Goal: Task Accomplishment & Management: Manage account settings

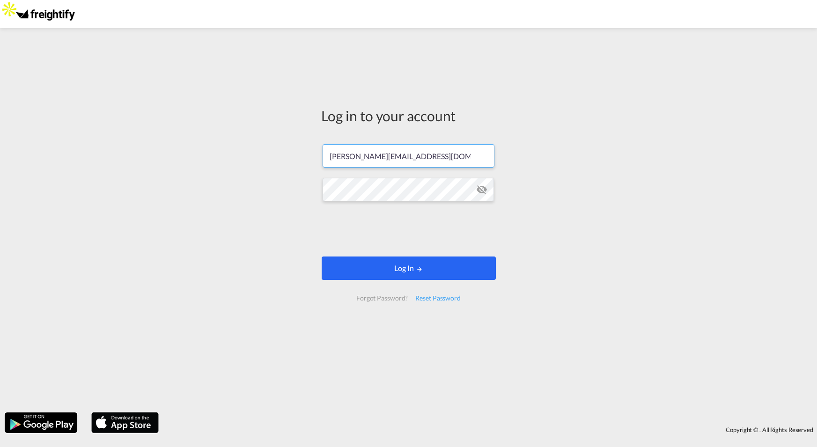
click at [405, 270] on button "Log In" at bounding box center [409, 268] width 174 height 23
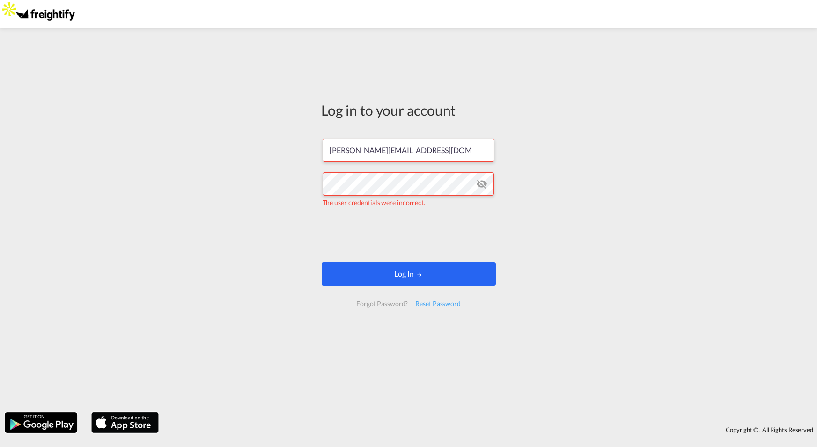
click at [410, 283] on button "Log In" at bounding box center [409, 273] width 174 height 23
click at [484, 184] on md-icon "icon-eye-off" at bounding box center [481, 183] width 11 height 11
click at [412, 277] on button "Log In" at bounding box center [409, 273] width 174 height 23
click at [48, 21] on img at bounding box center [45, 14] width 63 height 21
click at [446, 151] on input "[PERSON_NAME][EMAIL_ADDRESS][DOMAIN_NAME]" at bounding box center [409, 150] width 172 height 23
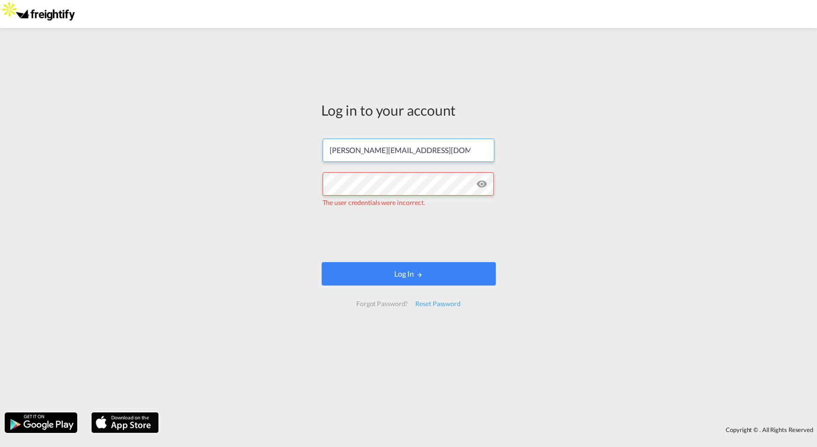
click at [446, 151] on input "[PERSON_NAME][EMAIL_ADDRESS][DOMAIN_NAME]" at bounding box center [409, 150] width 172 height 23
type input "jesper.johansen@freightify.in"
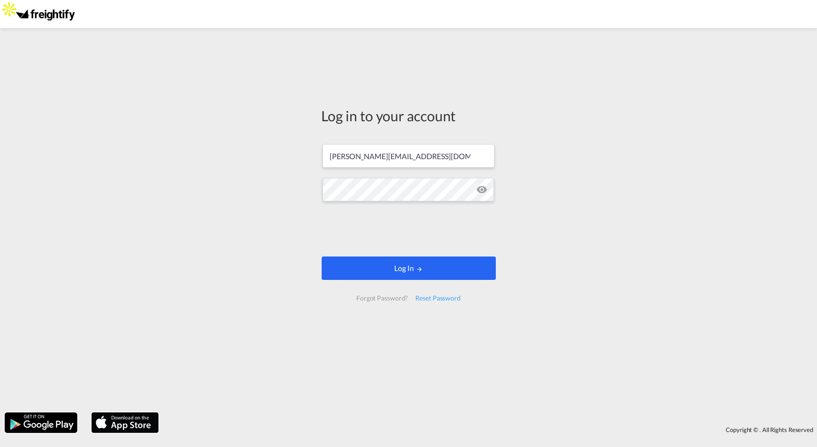
click at [395, 267] on button "Log In" at bounding box center [409, 268] width 174 height 23
click at [410, 272] on button "Log In" at bounding box center [409, 268] width 174 height 23
click at [386, 392] on div "Log in to your account jesper.johansen@freightify.in Log In Forgot Password? Re…" at bounding box center [408, 220] width 817 height 375
type input "[PERSON_NAME][EMAIL_ADDRESS][DOMAIN_NAME]"
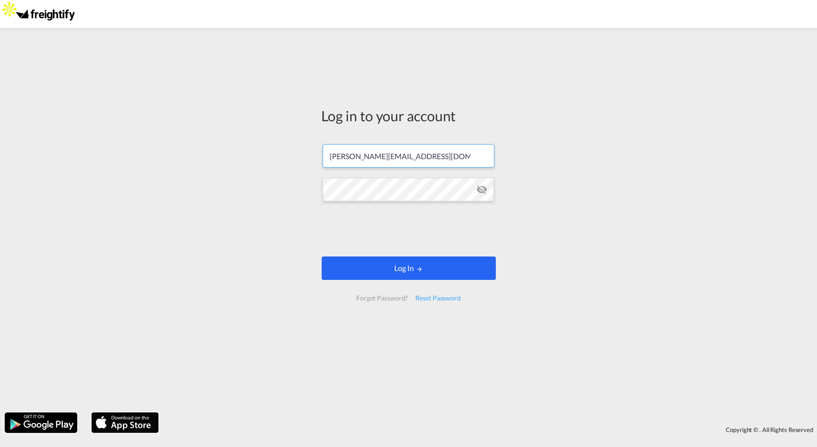
click at [403, 263] on button "Log In" at bounding box center [409, 268] width 174 height 23
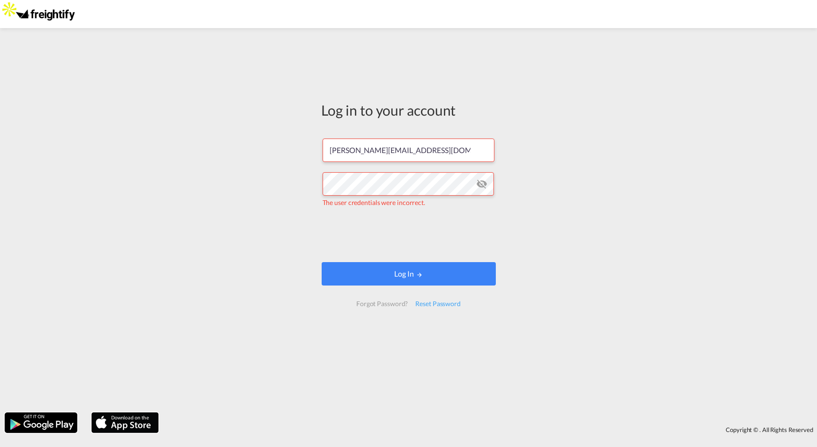
click at [481, 183] on md-icon "icon-eye-off" at bounding box center [481, 183] width 11 height 11
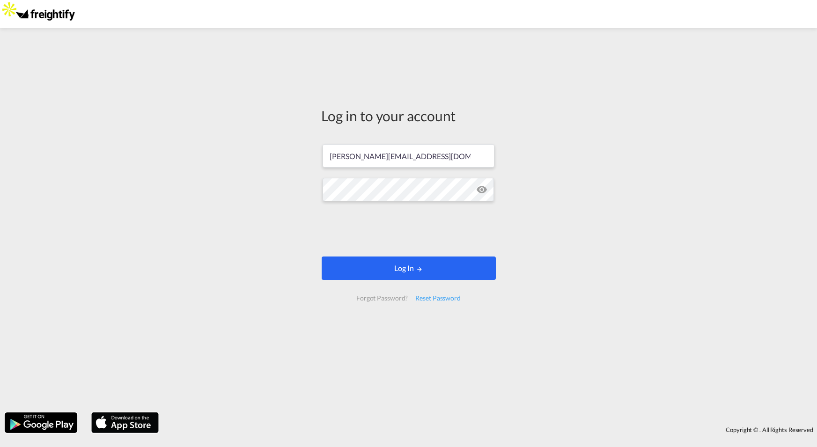
click at [392, 268] on button "Log In" at bounding box center [409, 268] width 174 height 23
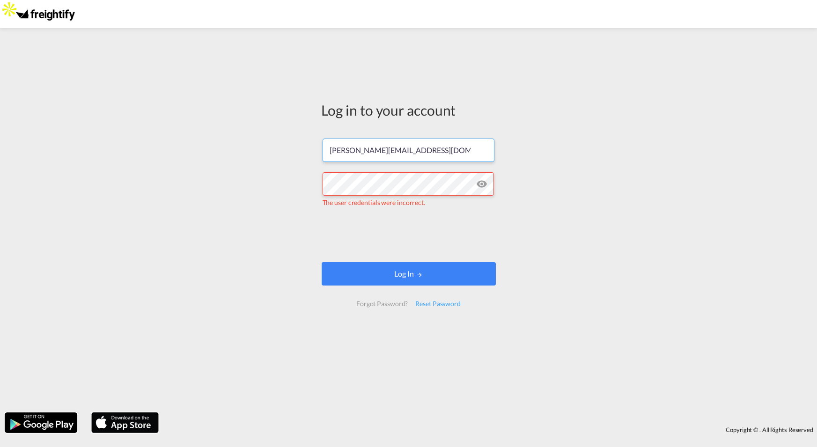
click at [443, 154] on input "[PERSON_NAME][EMAIL_ADDRESS][DOMAIN_NAME]" at bounding box center [409, 150] width 172 height 23
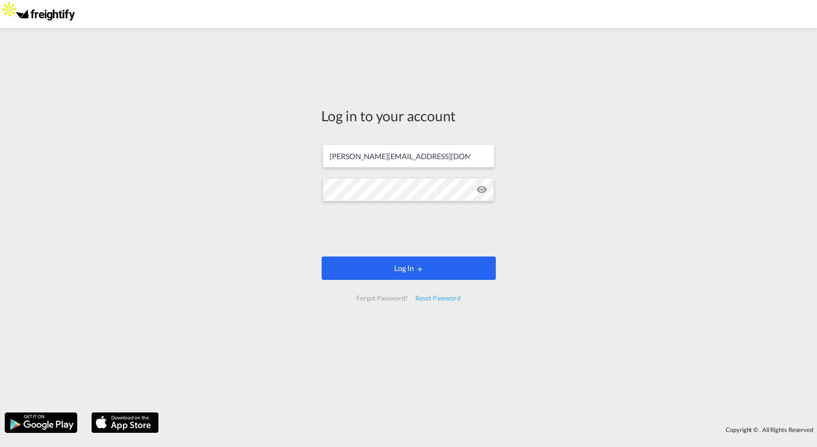
click at [410, 275] on button "Log In" at bounding box center [409, 268] width 174 height 23
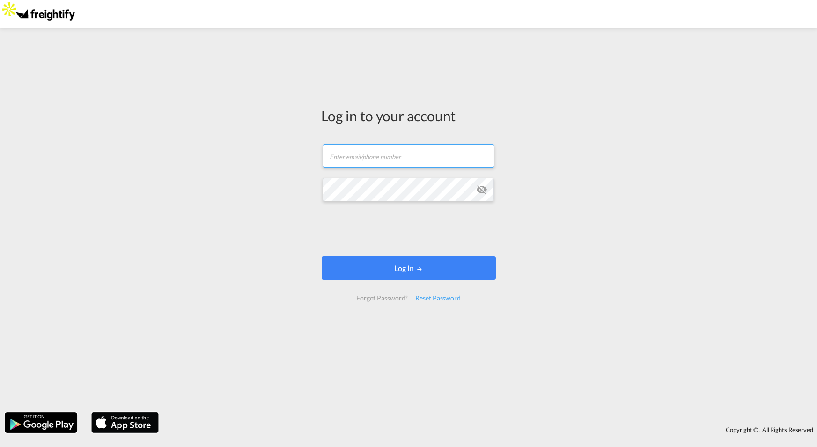
type input "jesper.johansen@freightify.com"
click at [485, 191] on md-icon "icon-eye-off" at bounding box center [481, 189] width 11 height 11
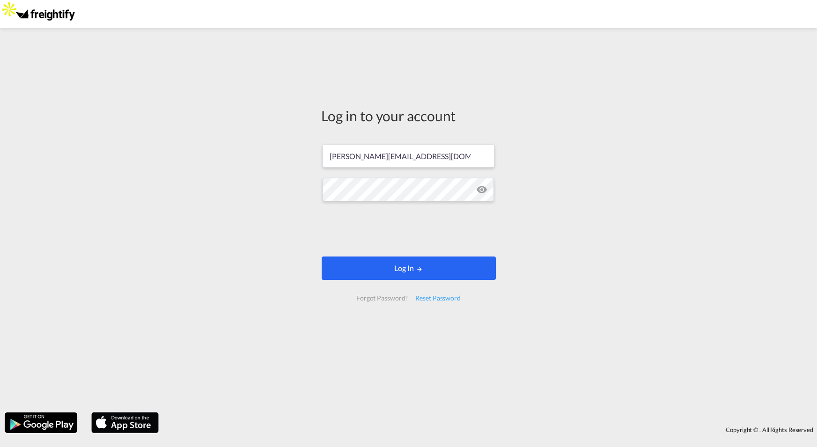
click at [415, 275] on button "Log In" at bounding box center [409, 268] width 174 height 23
click at [396, 265] on button "Log In" at bounding box center [409, 268] width 174 height 23
click at [396, 266] on button "Log In" at bounding box center [409, 268] width 174 height 23
click at [426, 268] on button "Log In" at bounding box center [409, 268] width 174 height 23
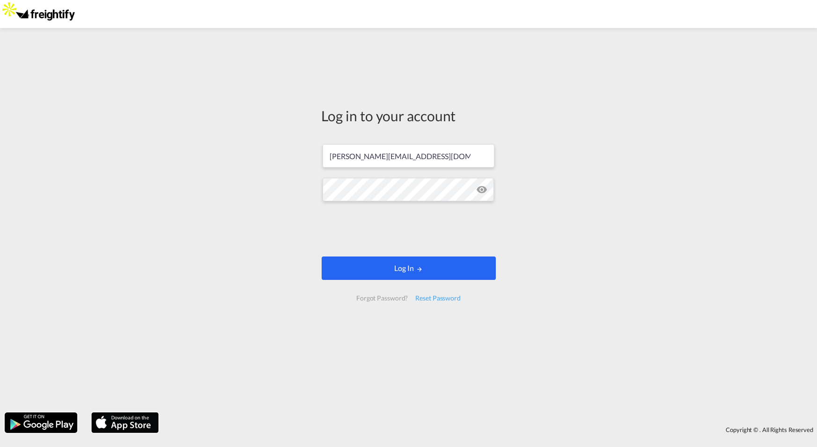
click at [429, 272] on button "Log In" at bounding box center [409, 268] width 174 height 23
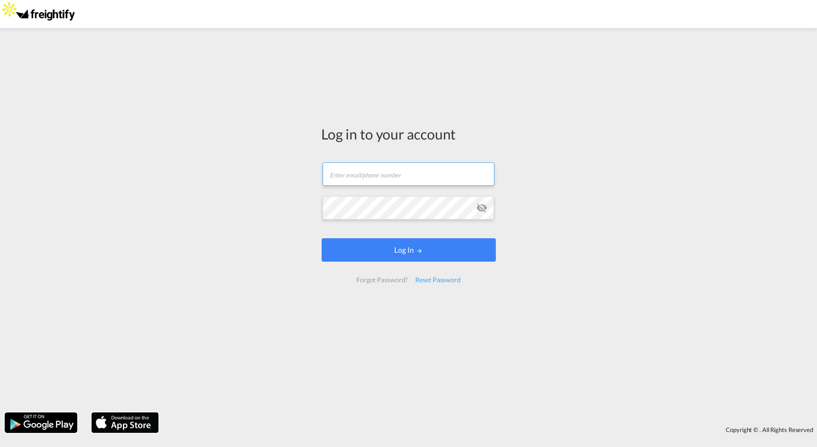
type input "jesper.johansen@freightify.com"
click at [480, 205] on md-icon "icon-eye-off" at bounding box center [481, 207] width 11 height 11
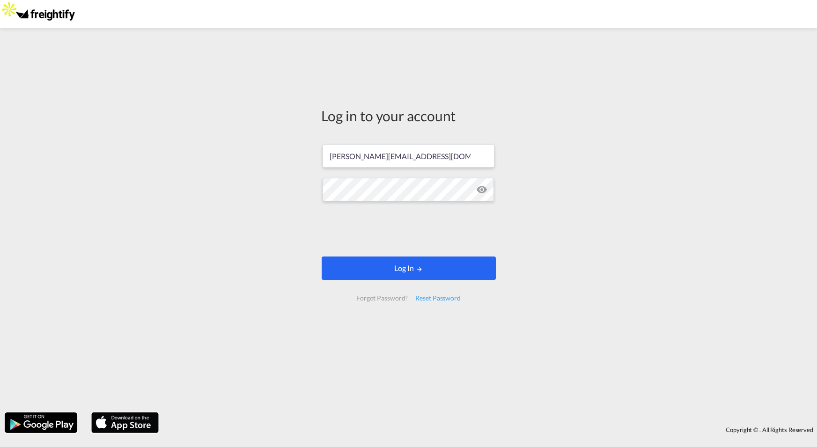
click at [403, 272] on button "Log In" at bounding box center [409, 268] width 174 height 23
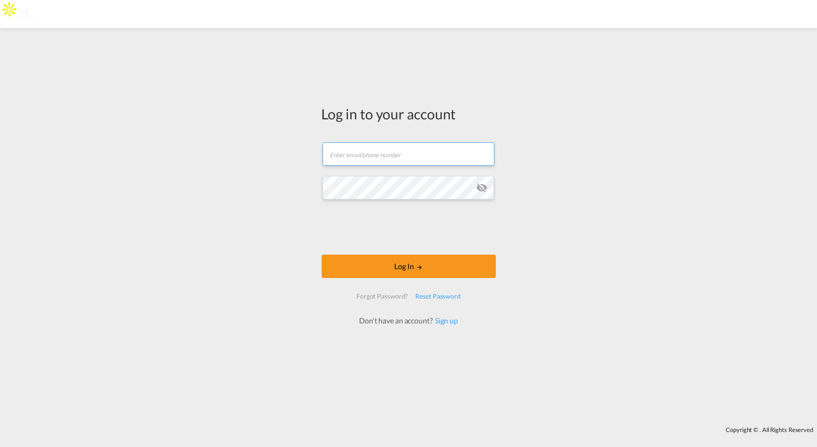
type input "[PERSON_NAME][EMAIL_ADDRESS][DOMAIN_NAME]"
click at [483, 203] on form "[PERSON_NAME][EMAIL_ADDRESS][DOMAIN_NAME] Email field is required Password fiel…" at bounding box center [409, 229] width 174 height 193
click at [484, 189] on md-icon "icon-eye-off" at bounding box center [481, 187] width 11 height 11
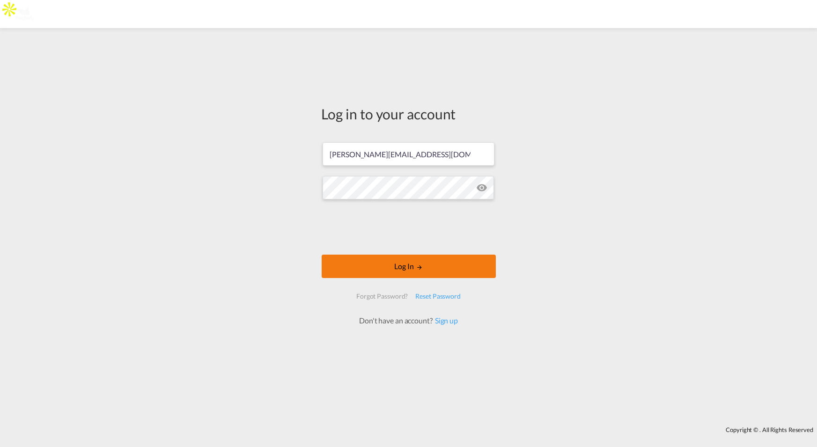
click at [404, 268] on button "Log In" at bounding box center [409, 266] width 174 height 23
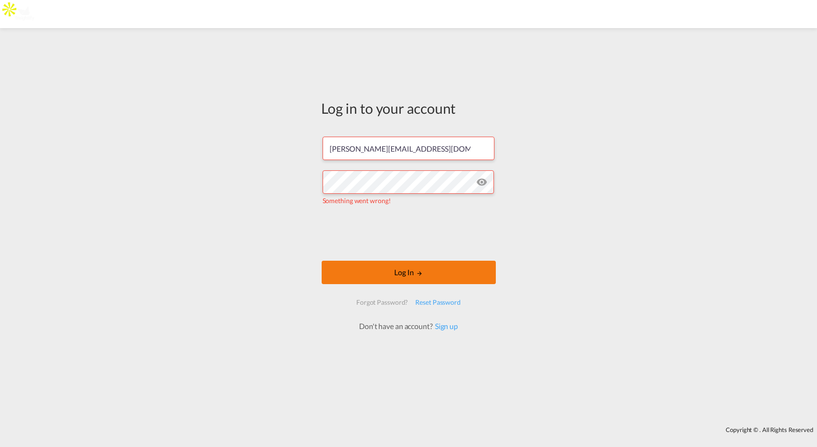
click at [394, 274] on button "Log In" at bounding box center [409, 272] width 174 height 23
click at [443, 146] on input "[PERSON_NAME][EMAIL_ADDRESS][DOMAIN_NAME]" at bounding box center [409, 148] width 172 height 23
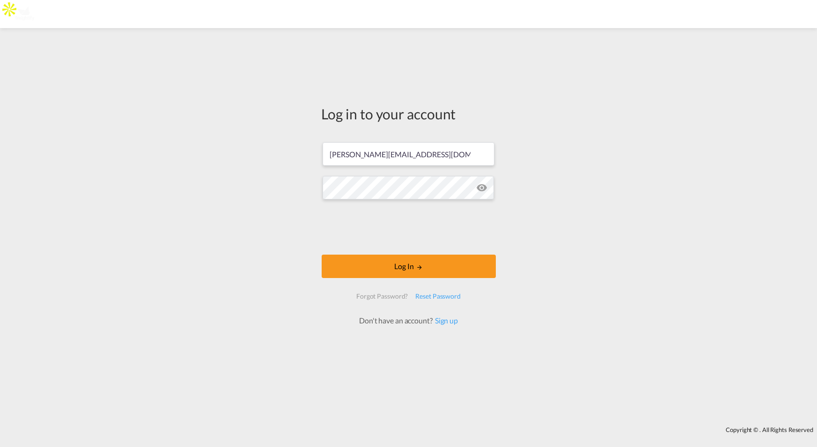
click at [538, 179] on div "Log in to your account [PERSON_NAME][EMAIL_ADDRESS][DOMAIN_NAME] Log In Forgot …" at bounding box center [408, 227] width 817 height 389
click at [417, 269] on md-icon "LOGIN" at bounding box center [419, 267] width 7 height 7
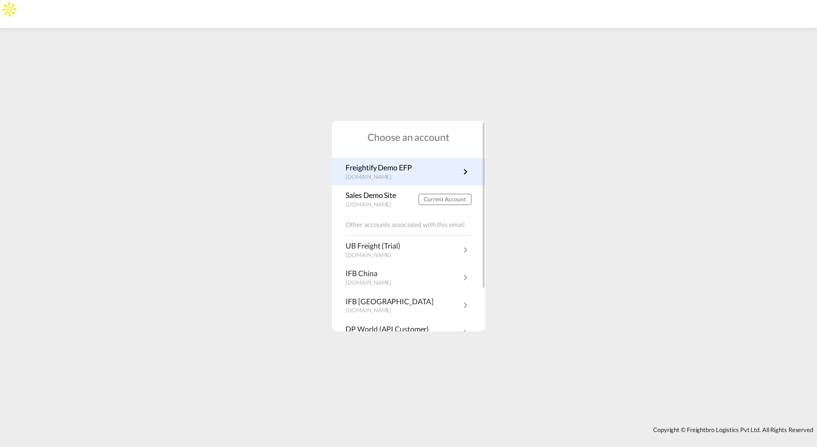
click at [381, 183] on div "Freightify Demo EFP efp-demo.freightify.com" at bounding box center [409, 172] width 154 height 28
click at [466, 175] on md-icon "icon-chevron-right" at bounding box center [465, 171] width 11 height 11
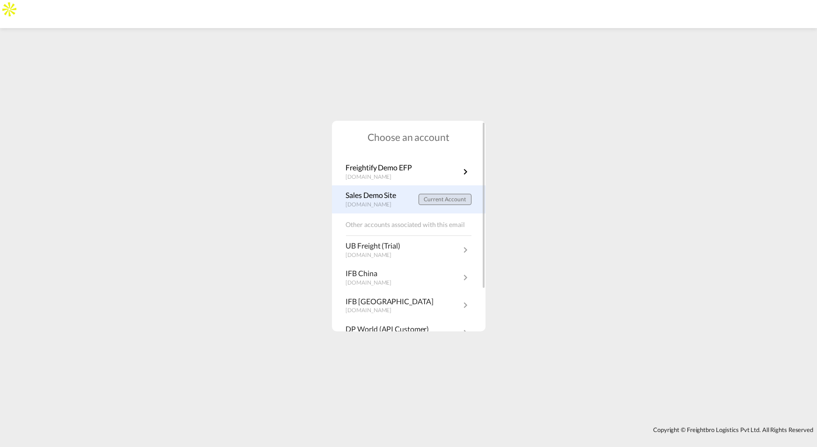
click at [450, 201] on span "Current Account" at bounding box center [445, 199] width 43 height 7
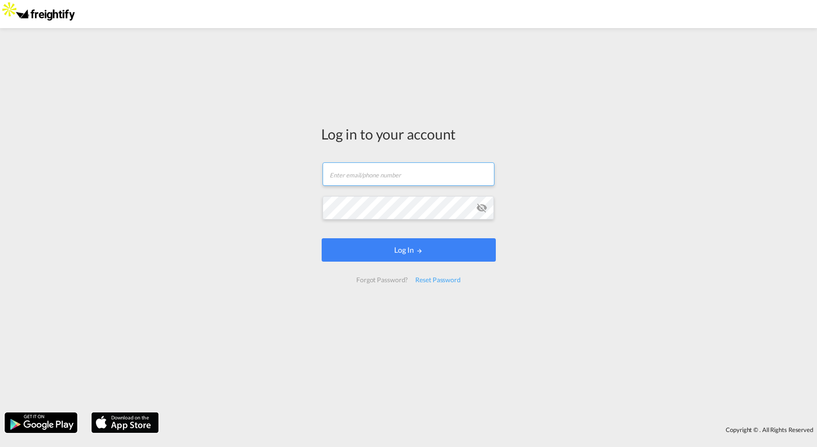
type input "[PERSON_NAME][EMAIL_ADDRESS][DOMAIN_NAME]"
click at [485, 208] on form "[PERSON_NAME][EMAIL_ADDRESS][DOMAIN_NAME] Email field is required Password fiel…" at bounding box center [409, 222] width 174 height 139
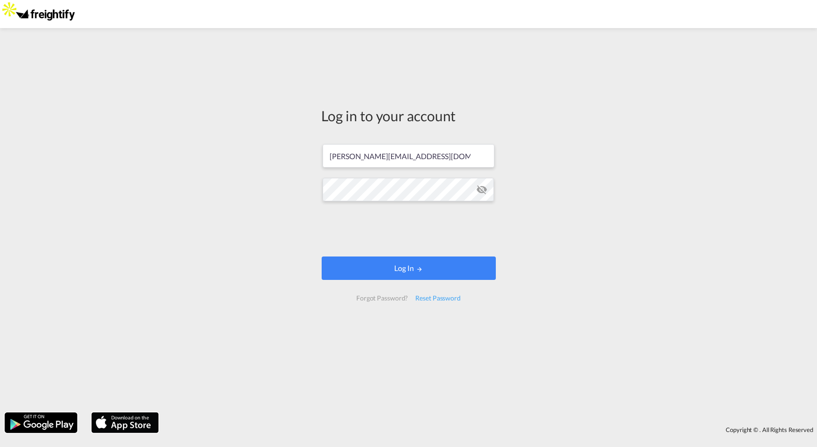
click at [485, 192] on md-icon "icon-eye-off" at bounding box center [481, 189] width 11 height 11
click at [404, 267] on button "Log In" at bounding box center [409, 268] width 174 height 23
click at [425, 267] on button "Log In" at bounding box center [409, 268] width 174 height 23
